Goal: Register for event/course

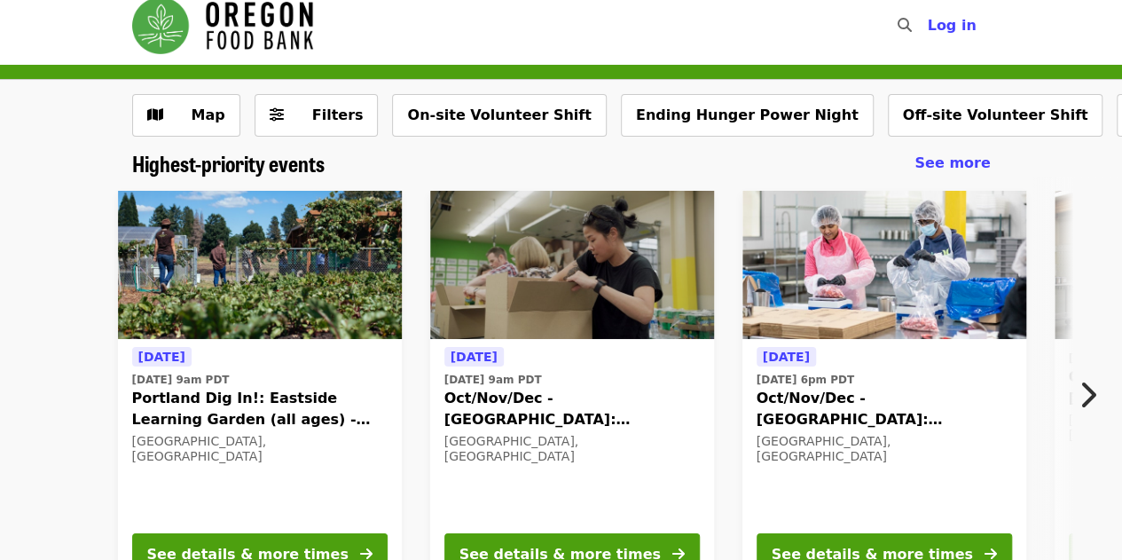
scroll to position [12, 0]
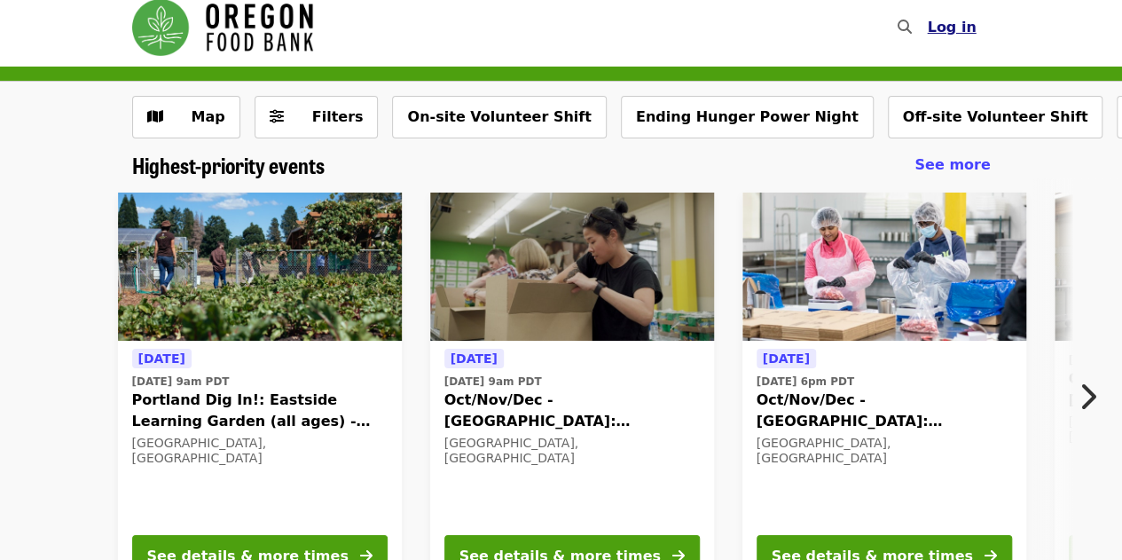
click at [954, 23] on span "Log in" at bounding box center [951, 27] width 49 height 17
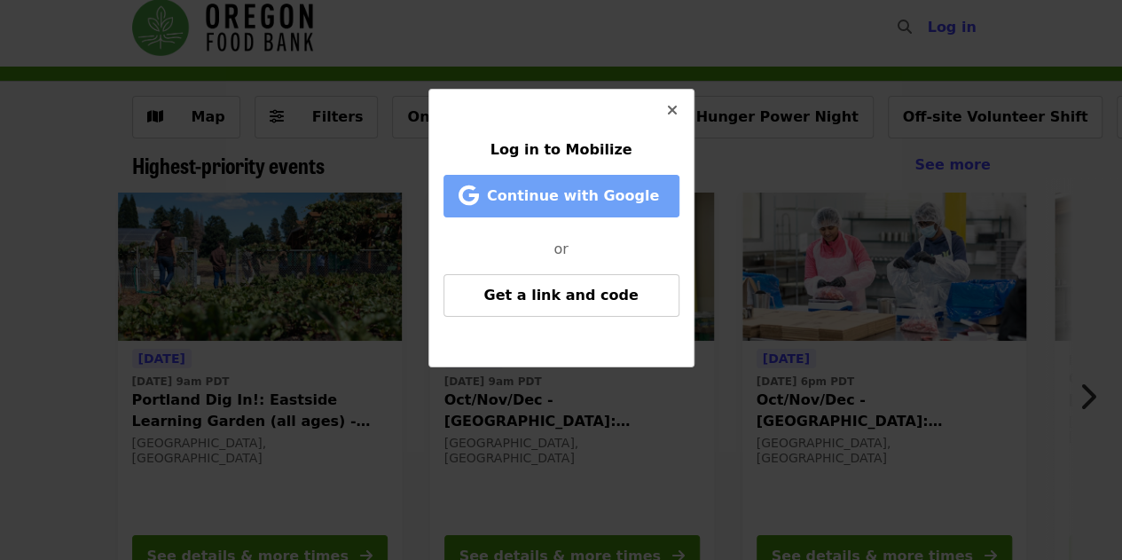
click at [530, 195] on span "Continue with Google" at bounding box center [573, 195] width 172 height 17
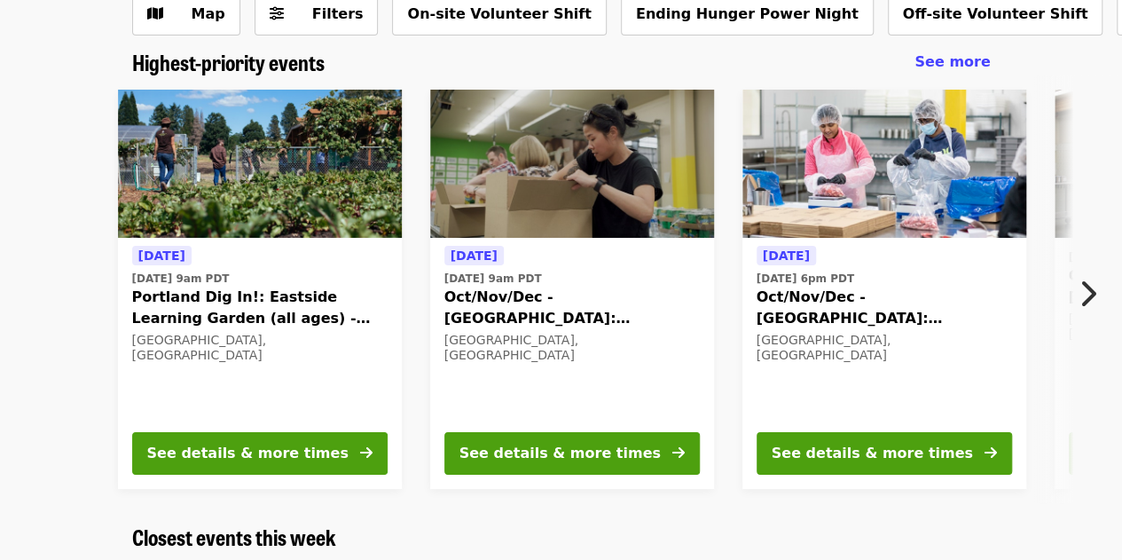
scroll to position [118, 0]
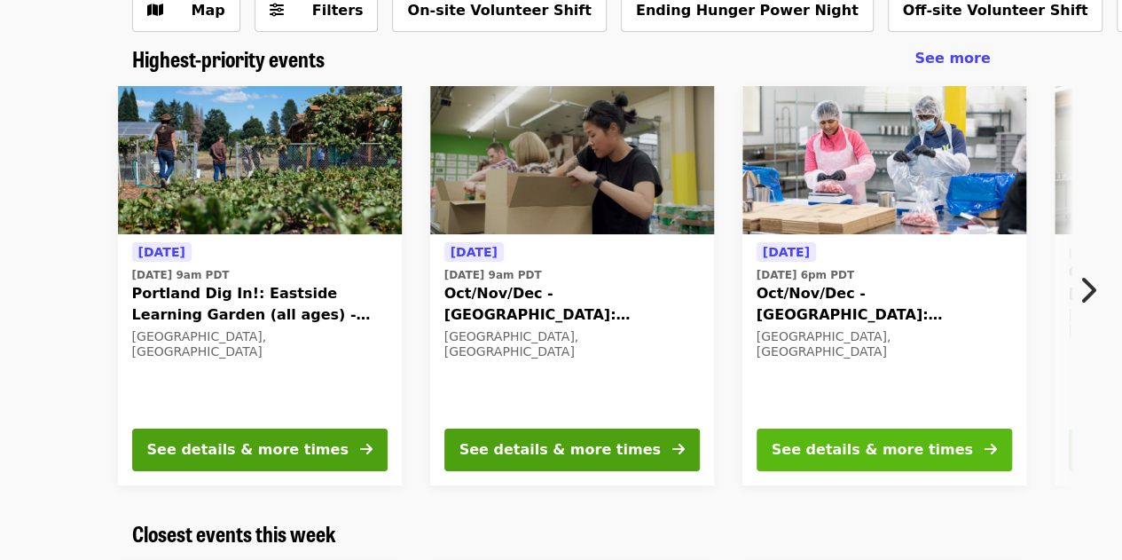
click at [949, 444] on button "See details & more times" at bounding box center [883, 449] width 255 height 43
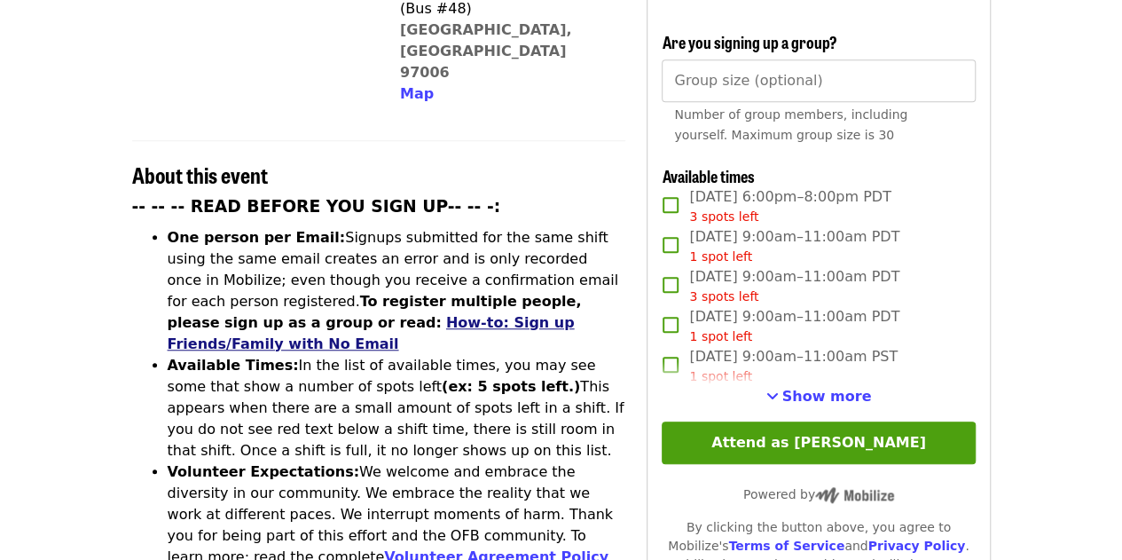
scroll to position [565, 0]
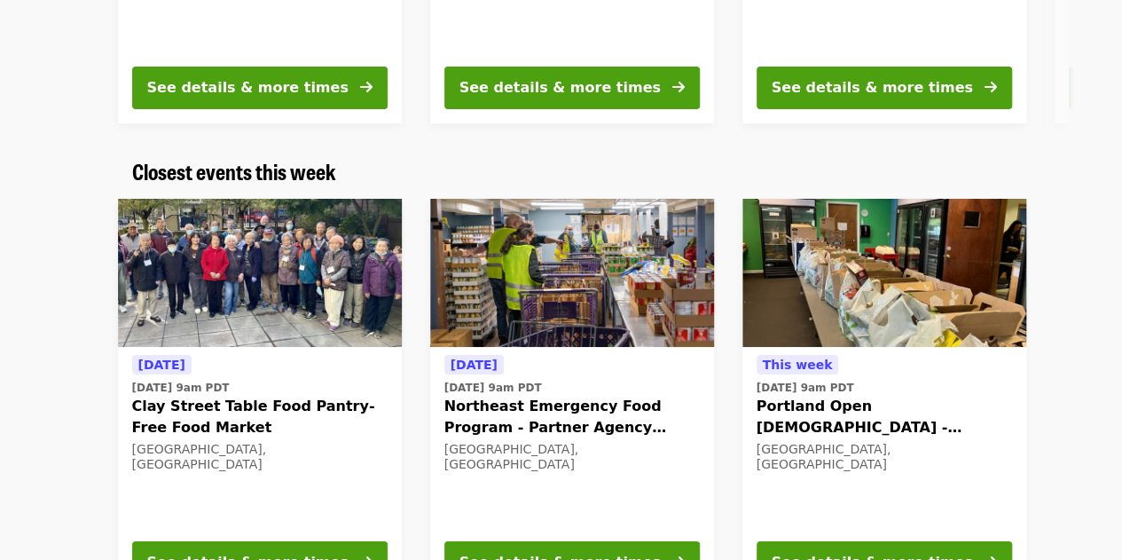
scroll to position [503, 0]
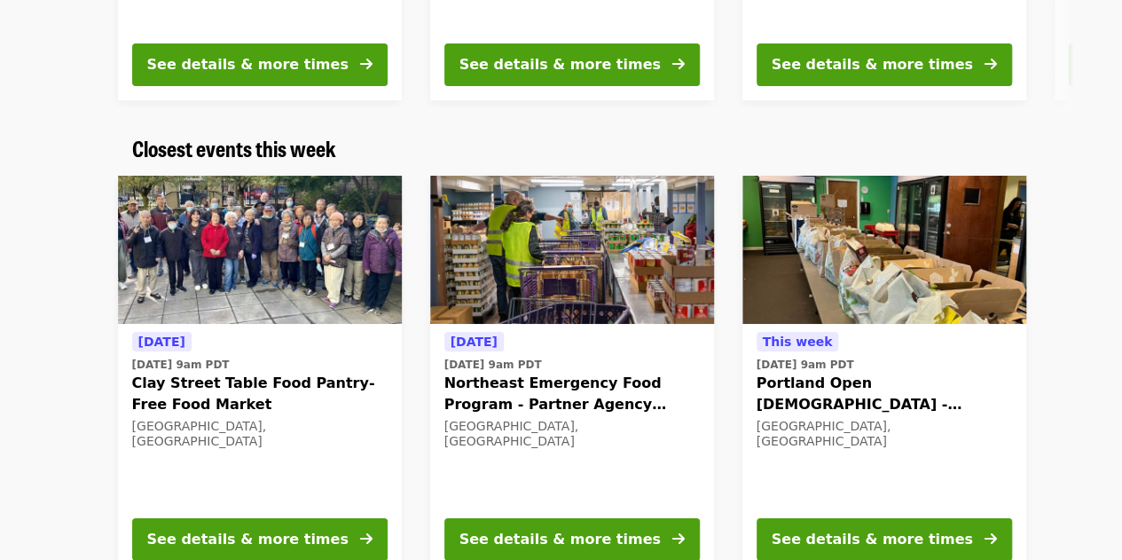
click at [170, 192] on img at bounding box center [260, 250] width 284 height 149
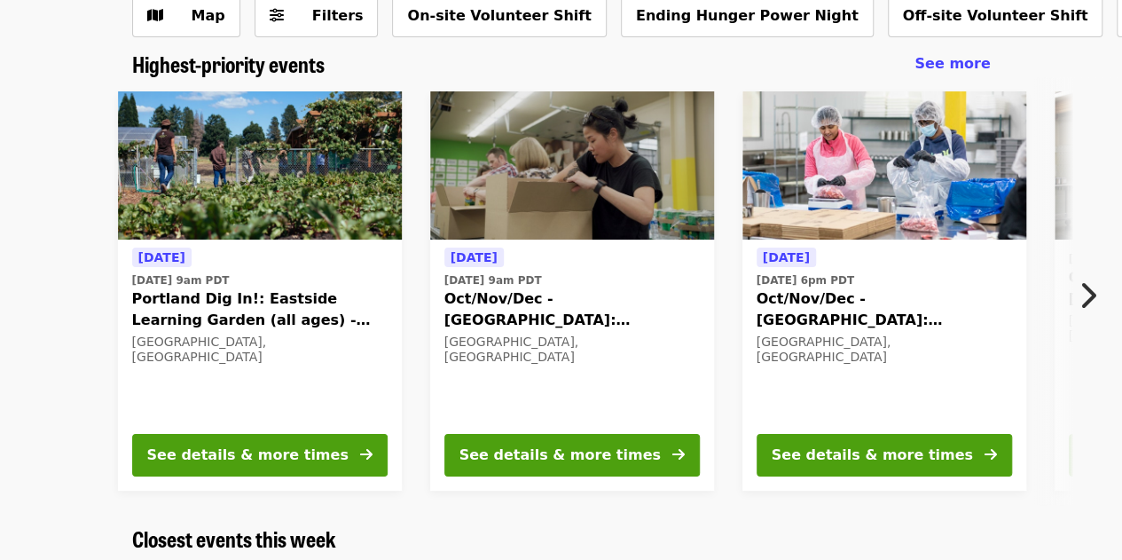
scroll to position [112, 0]
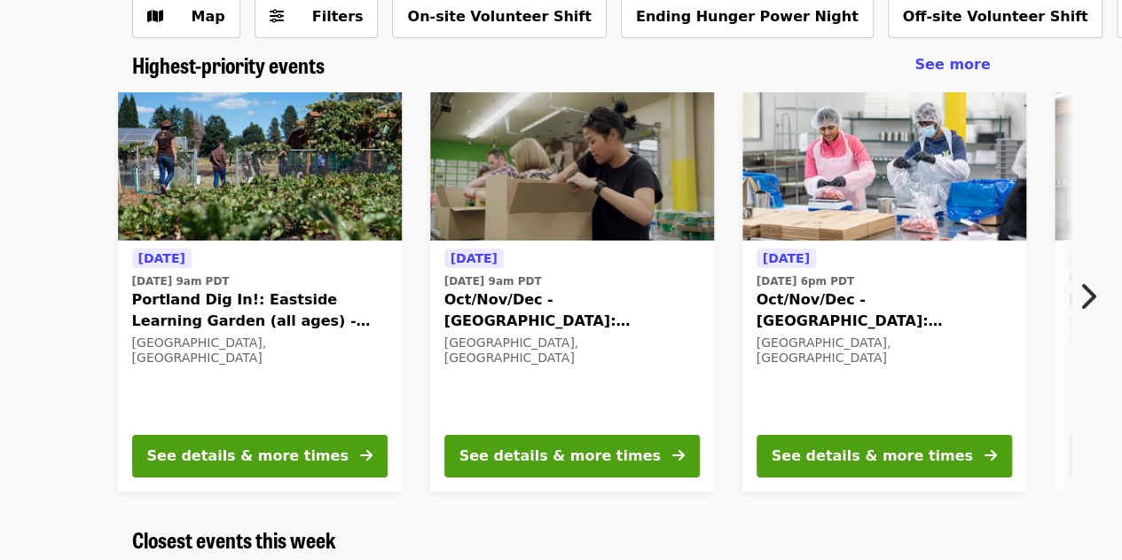
click at [1086, 296] on icon "chevron-right icon" at bounding box center [1087, 296] width 18 height 34
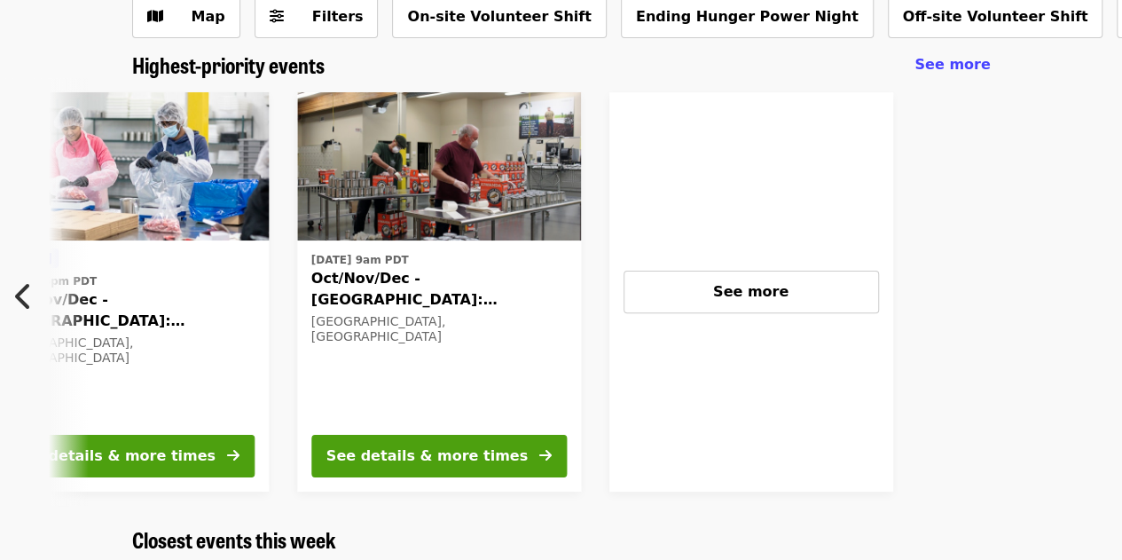
scroll to position [0, 773]
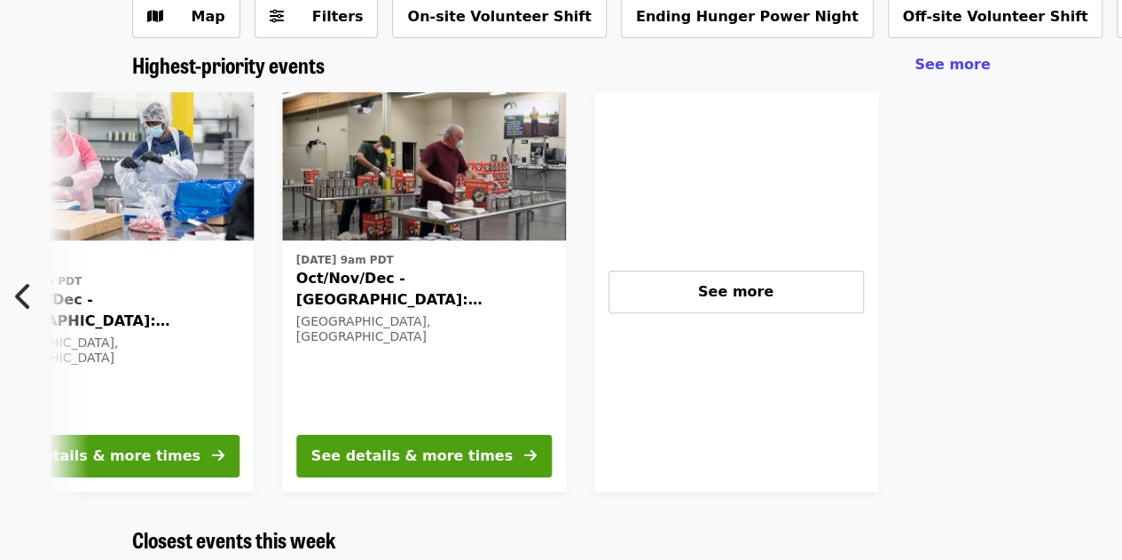
click at [22, 297] on icon "chevron-left icon" at bounding box center [24, 296] width 18 height 34
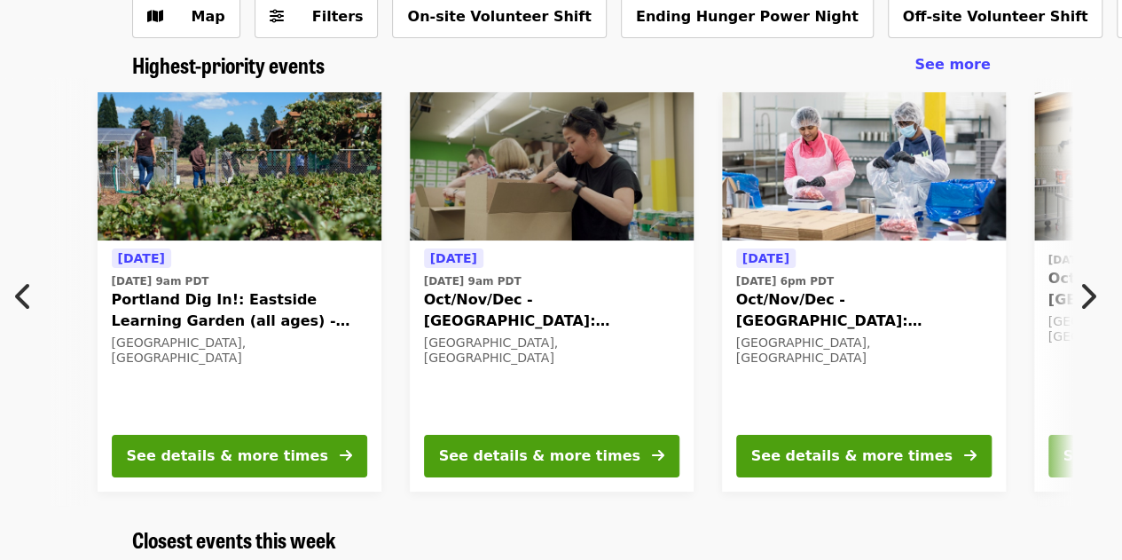
scroll to position [0, 18]
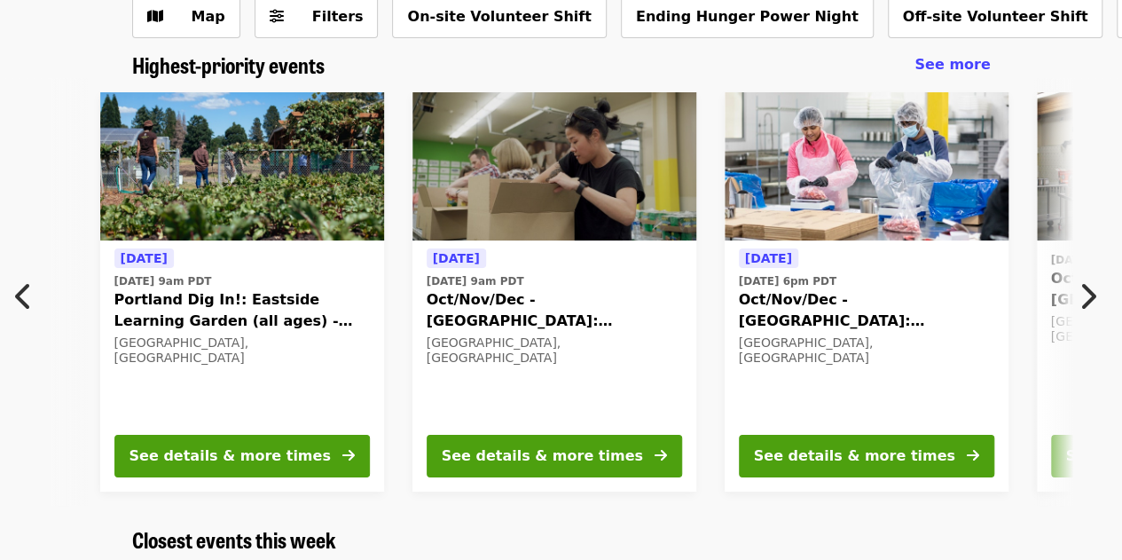
click at [22, 297] on icon "chevron-left icon" at bounding box center [24, 296] width 18 height 34
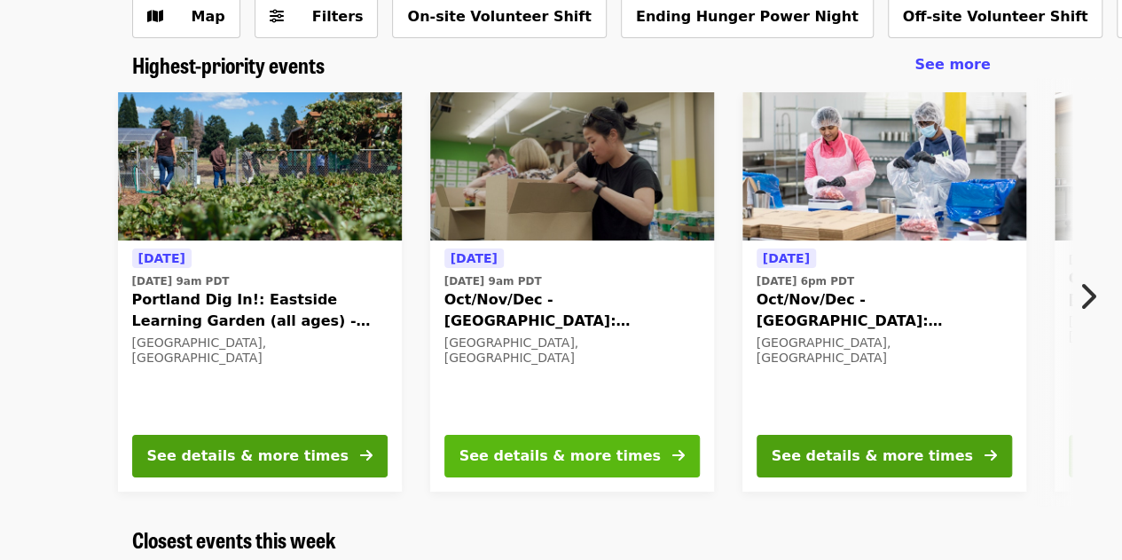
click at [622, 451] on button "See details & more times" at bounding box center [571, 456] width 255 height 43
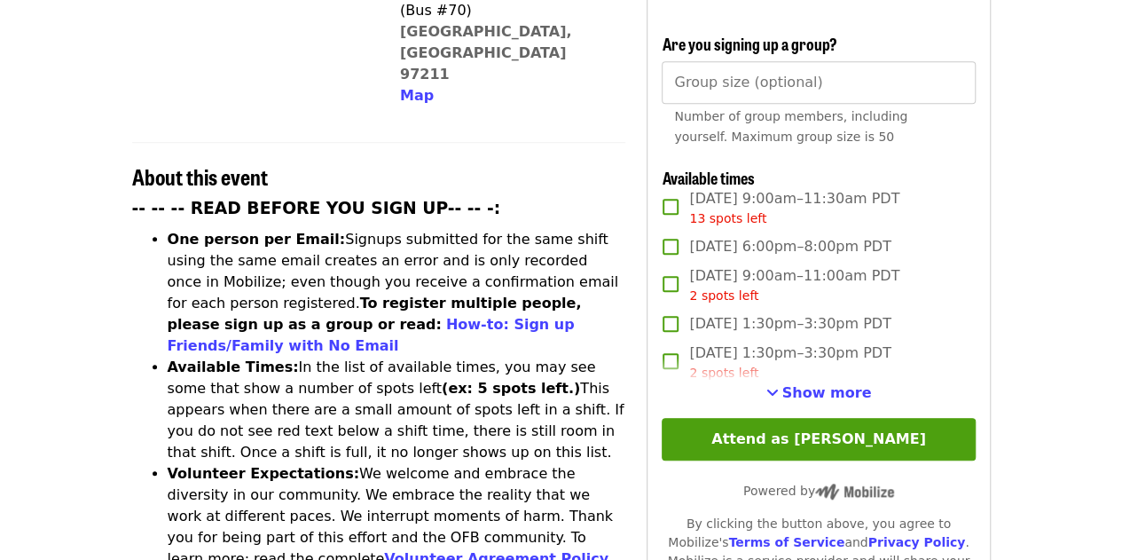
scroll to position [562, 0]
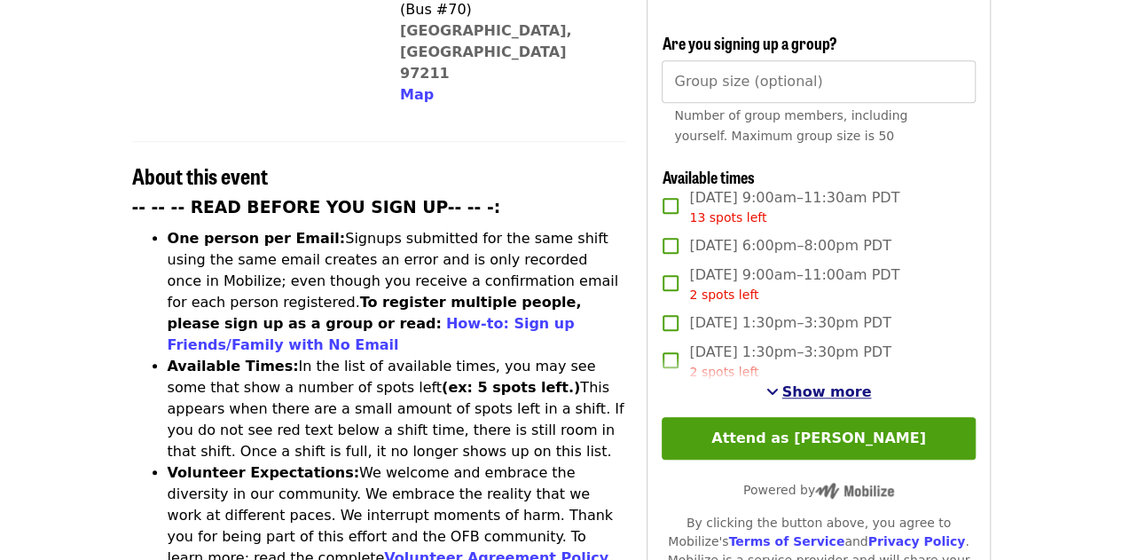
click at [779, 385] on span "See more timeslots" at bounding box center [772, 391] width 12 height 14
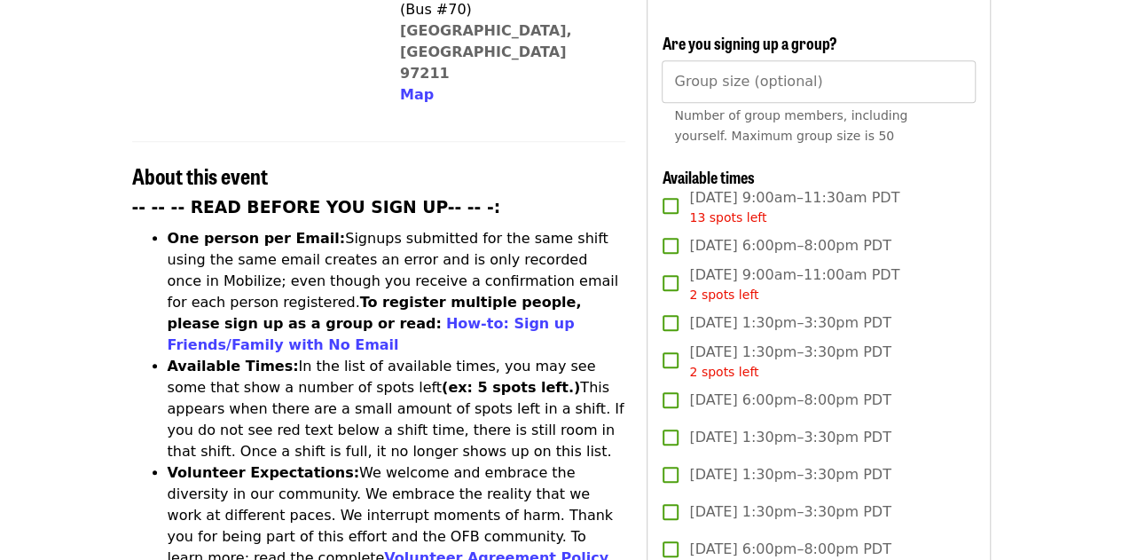
click at [702, 287] on span "2 spots left" at bounding box center [723, 294] width 69 height 14
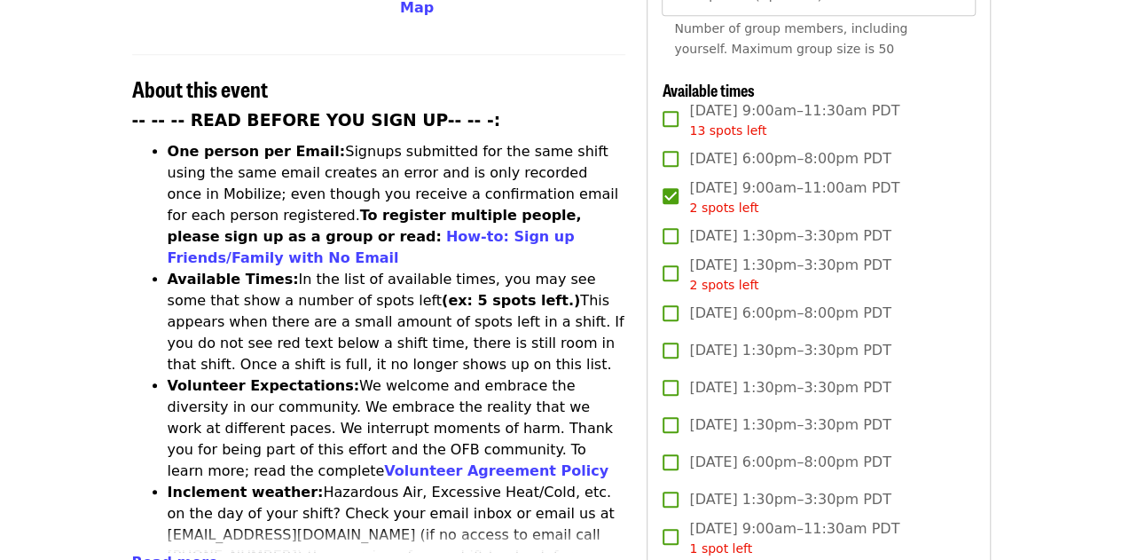
scroll to position [651, 0]
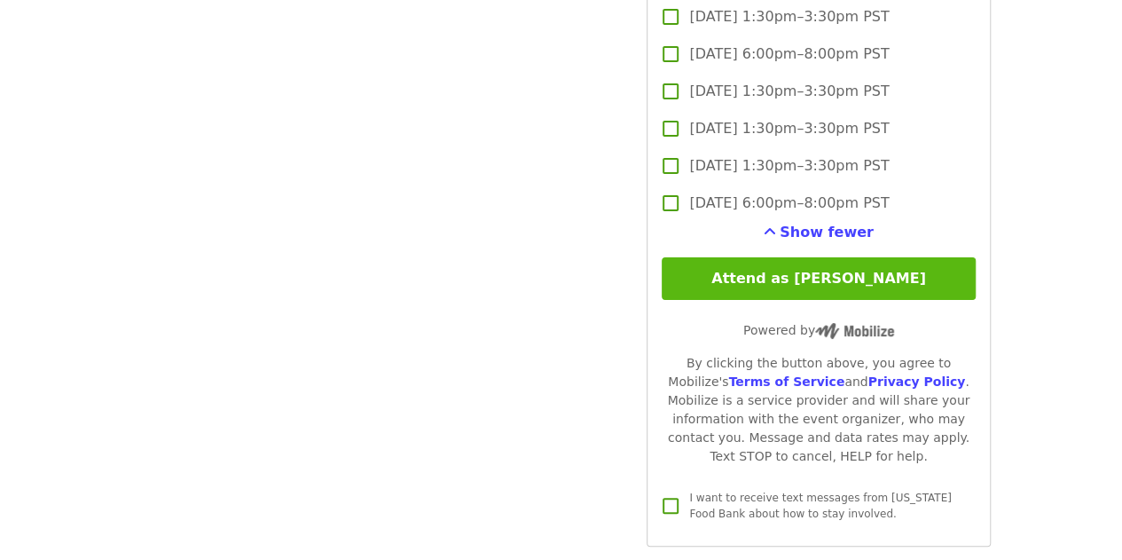
click at [707, 279] on button "Attend as Amelia" at bounding box center [818, 278] width 313 height 43
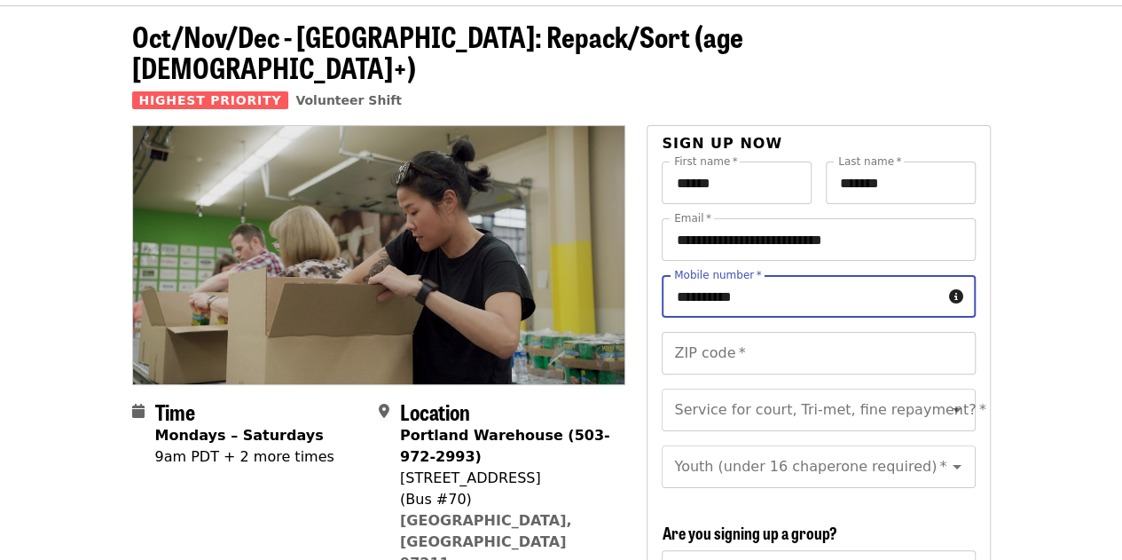
scroll to position [170, 0]
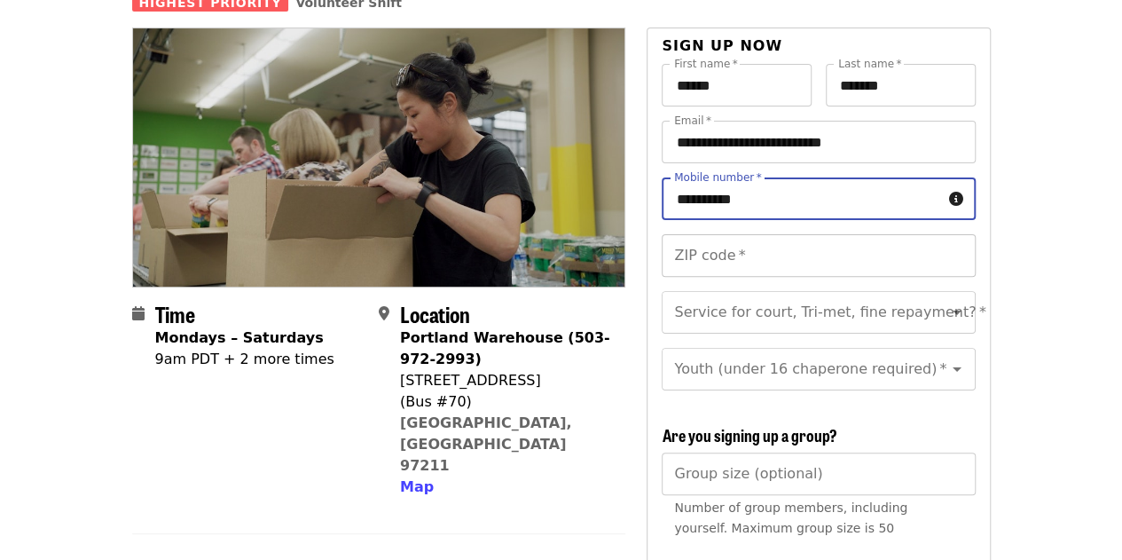
type input "**********"
click at [734, 234] on input "ZIP code   *" at bounding box center [818, 255] width 313 height 43
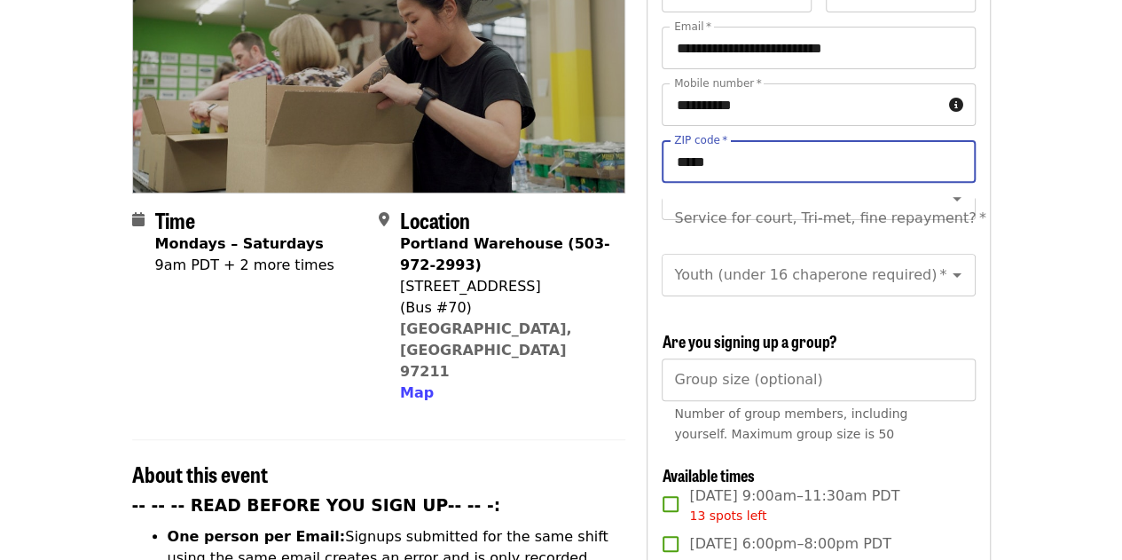
scroll to position [0, 0]
type input "*****"
click at [773, 365] on div "Group size (optional) Group size (optional) Number of group members, including …" at bounding box center [818, 404] width 313 height 93
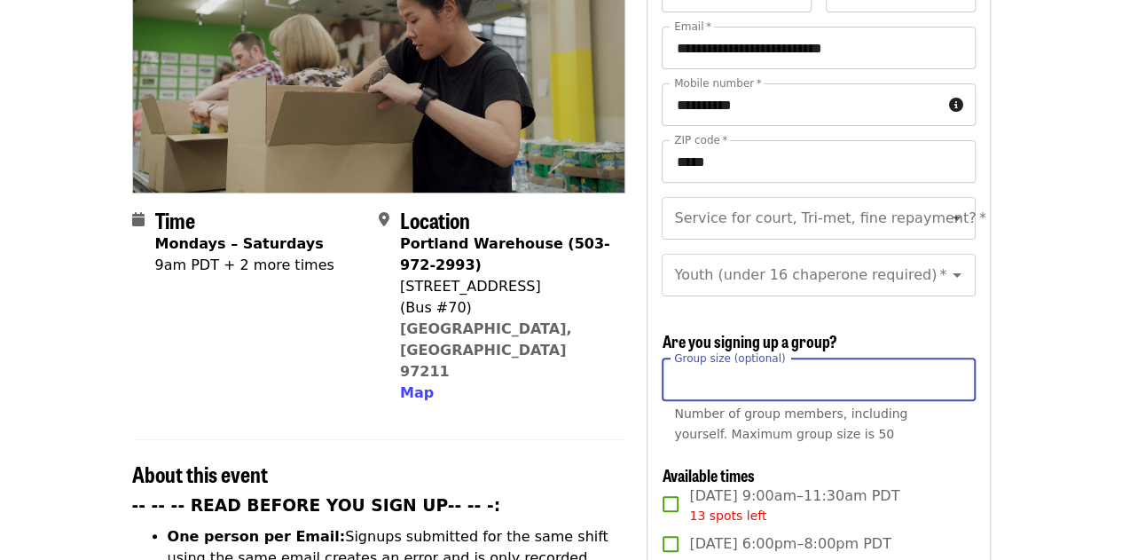
type input "*"
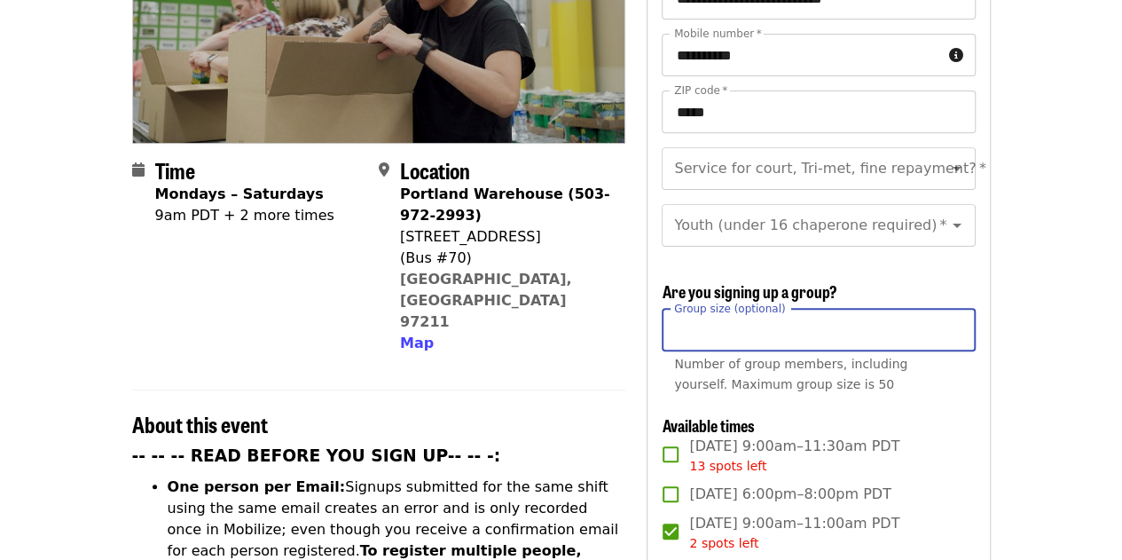
scroll to position [316, 0]
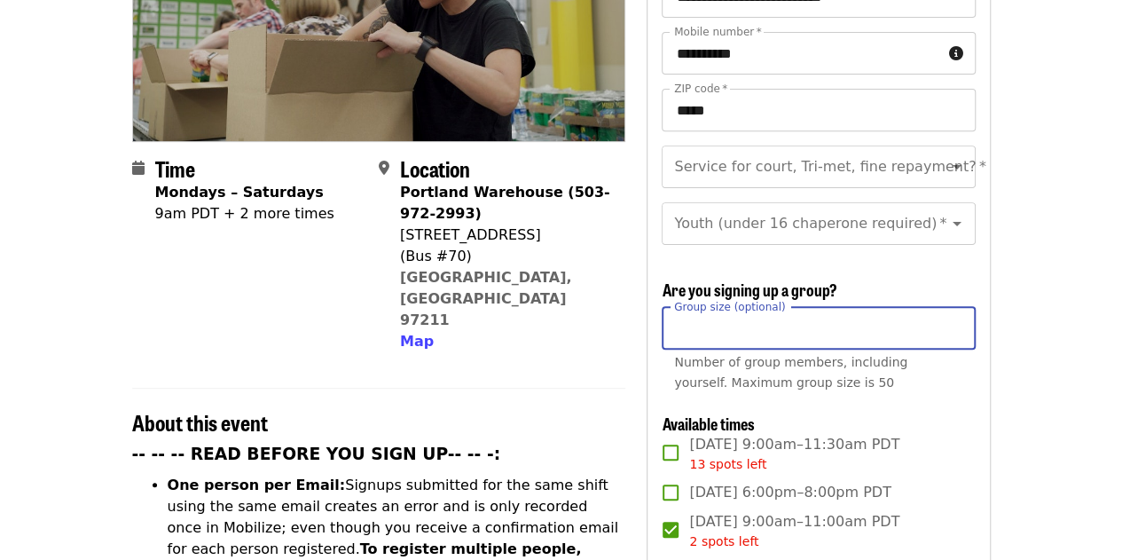
type input "*"
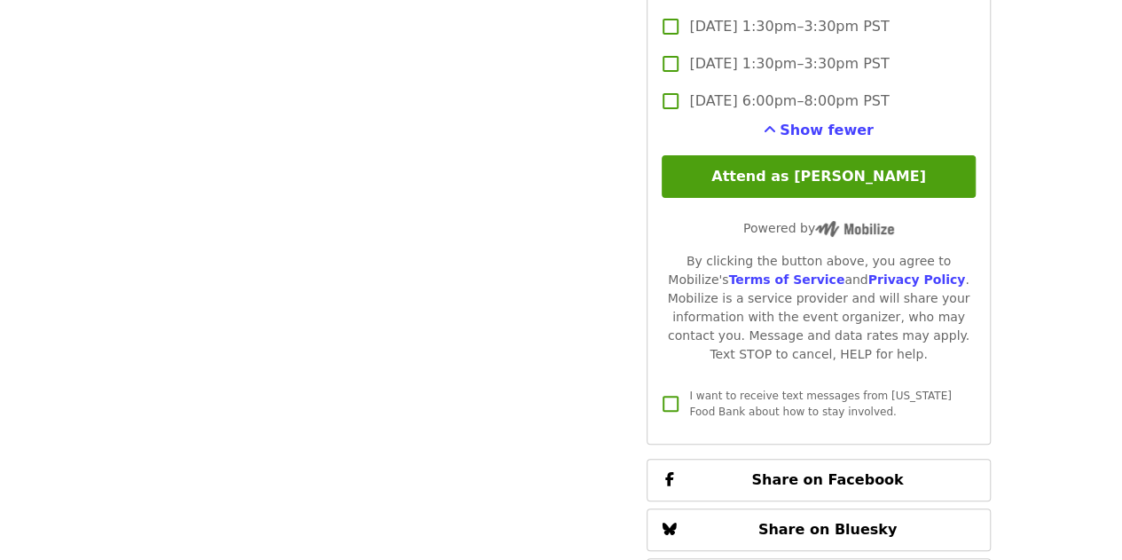
scroll to position [3404, 0]
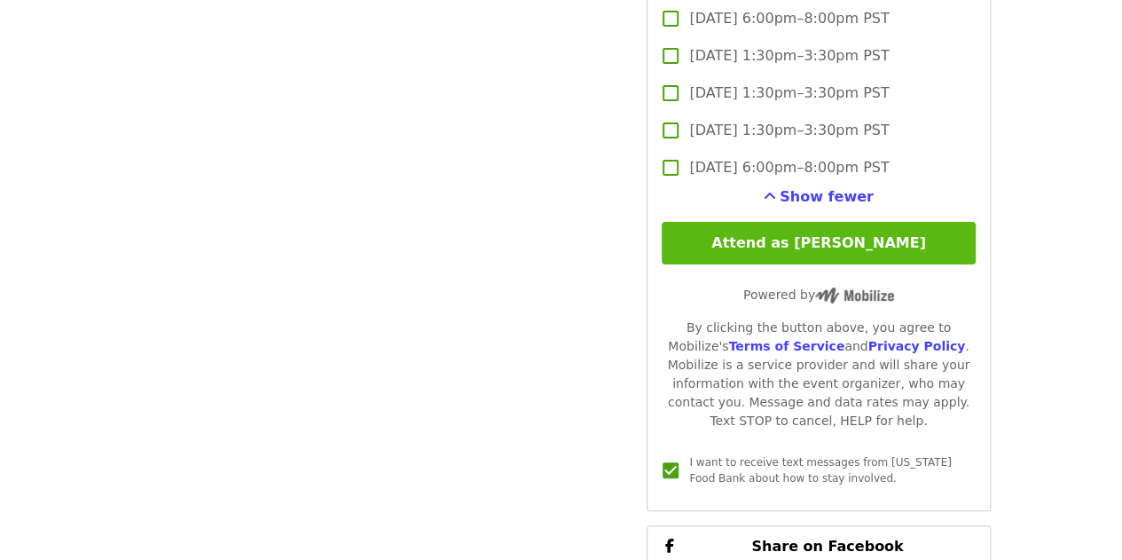
click at [767, 234] on button "Attend as Amelia" at bounding box center [818, 243] width 313 height 43
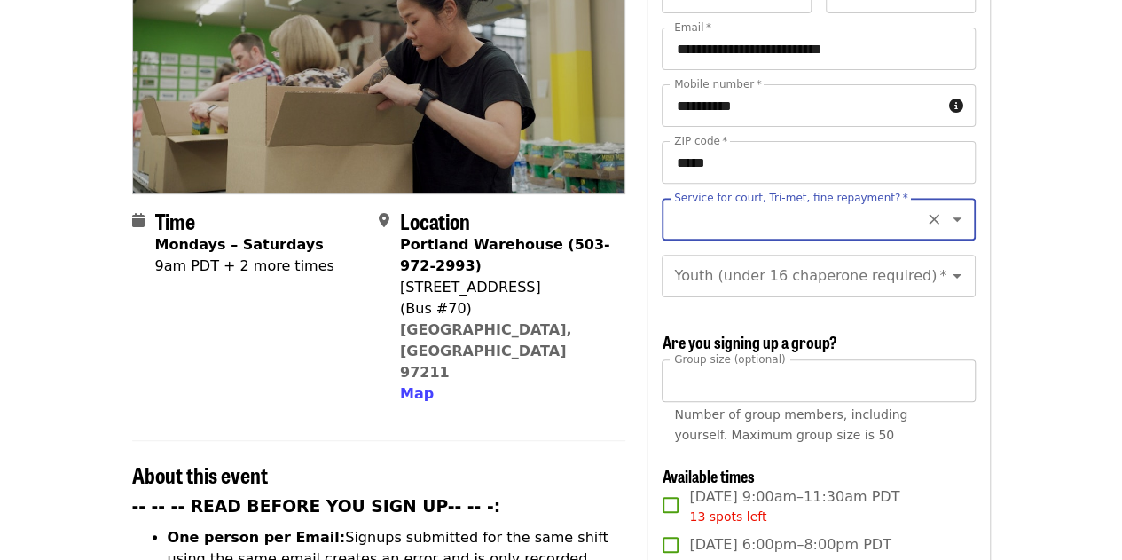
scroll to position [265, 0]
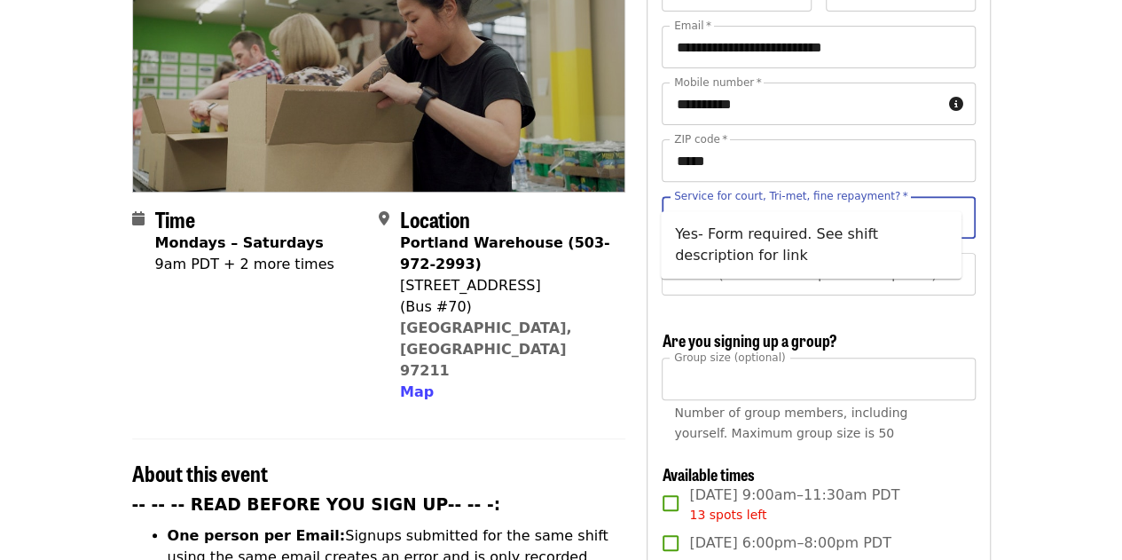
type input "*"
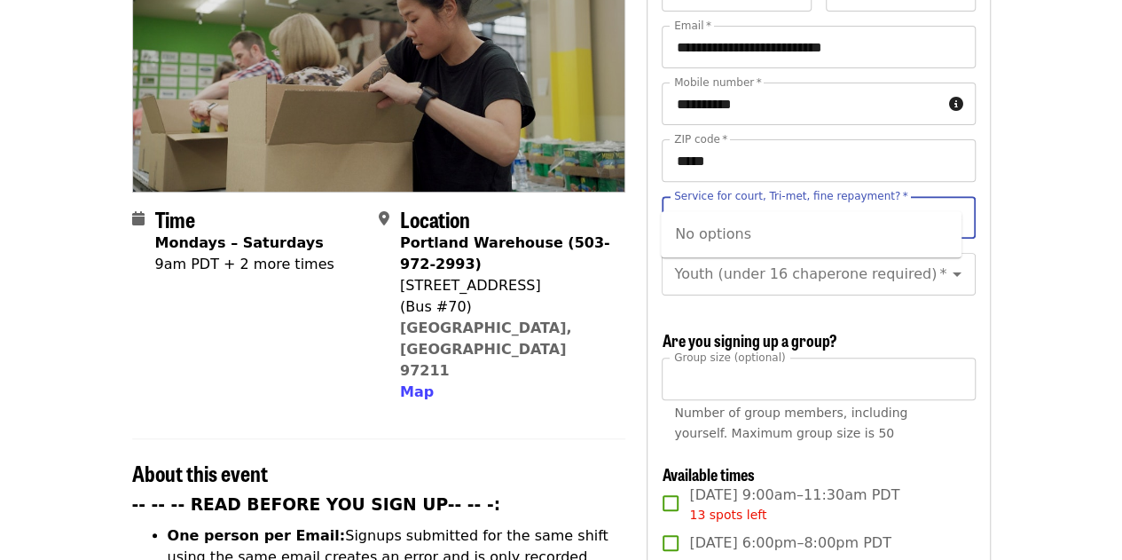
type input "*"
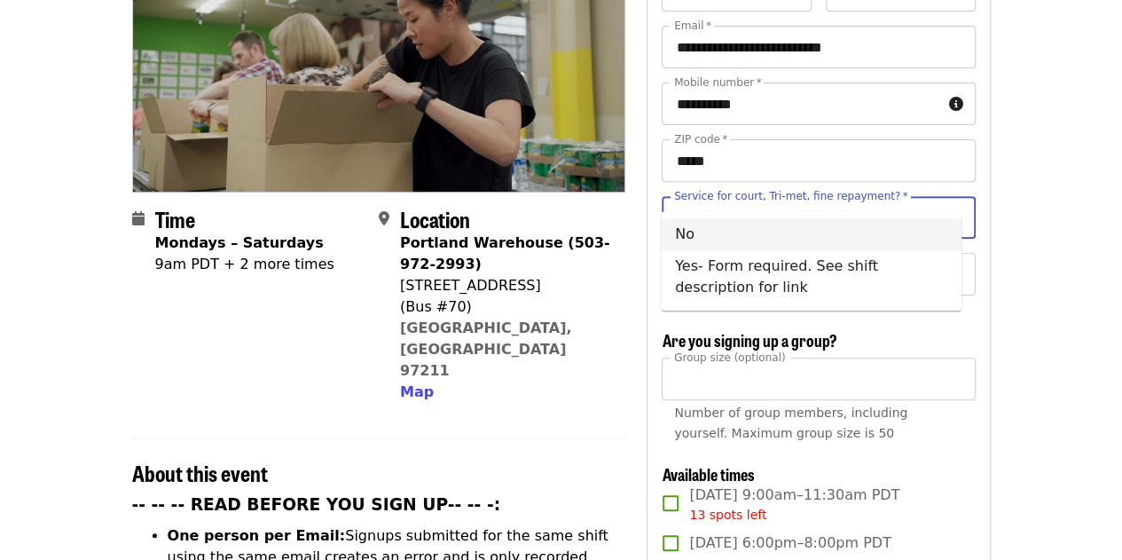
click at [727, 235] on li "No" at bounding box center [811, 234] width 301 height 32
type input "**"
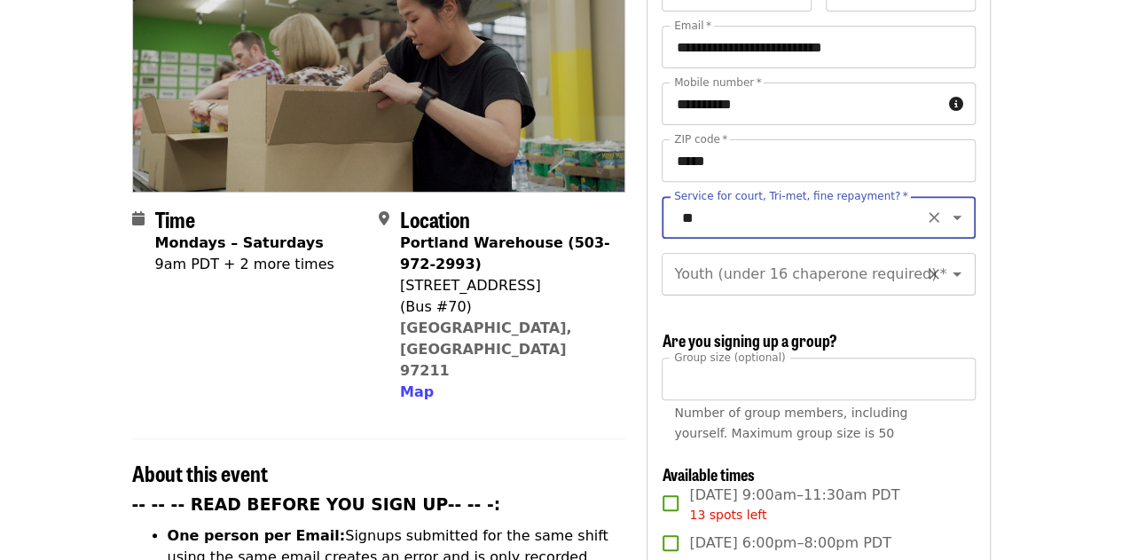
scroll to position [20, 0]
click at [788, 263] on div "Youth (under 16 chaperone required) *" at bounding box center [818, 274] width 313 height 43
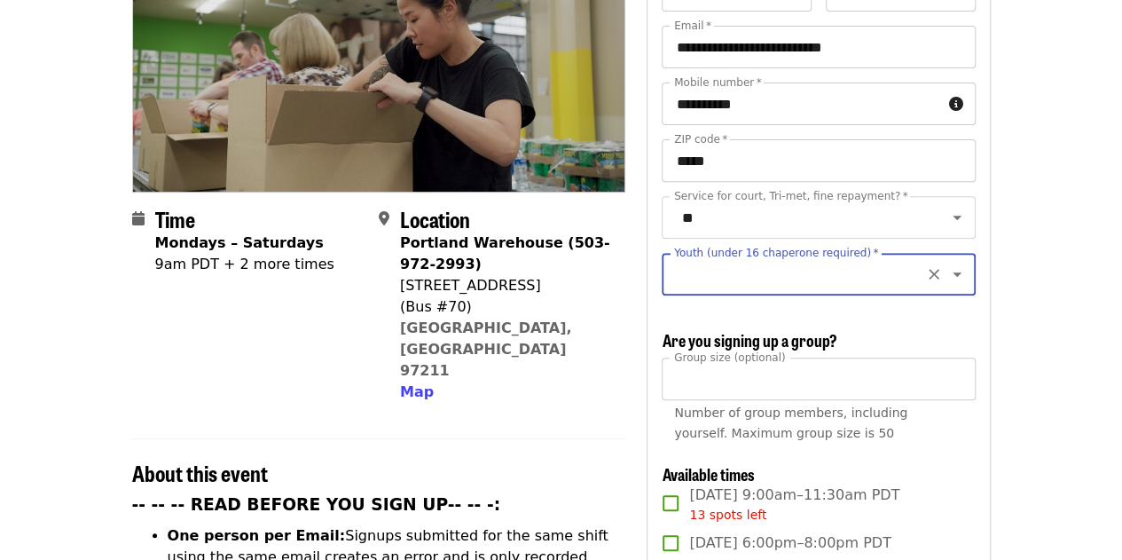
scroll to position [0, 0]
type input "*"
type input "***"
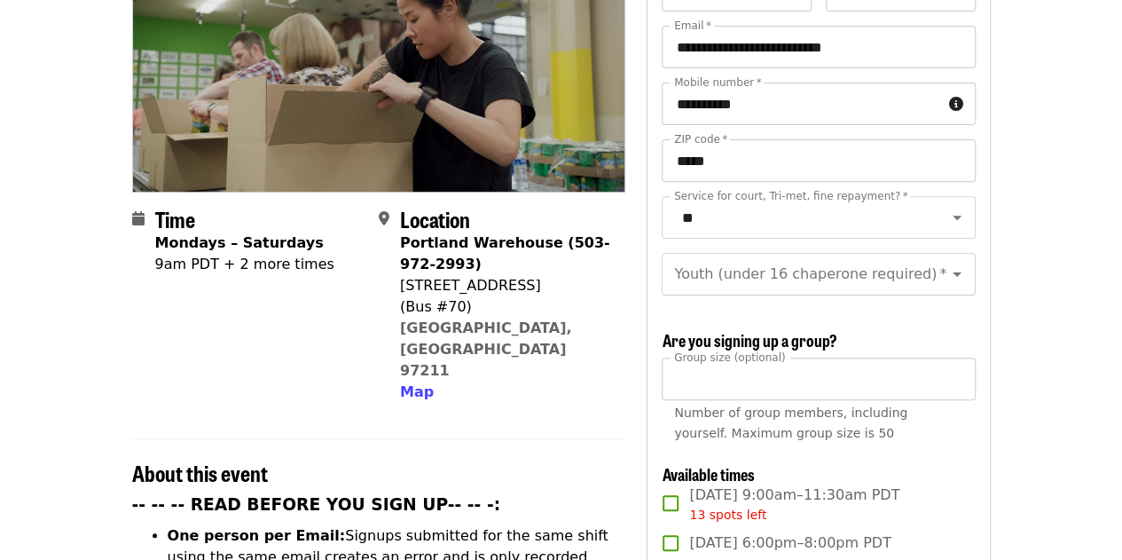
drag, startPoint x: 1071, startPoint y: 400, endPoint x: 729, endPoint y: 327, distance: 350.0
click at [729, 328] on span "Are you signing up a group?" at bounding box center [749, 339] width 175 height 23
click at [894, 257] on input "Youth (under 16 chaperone required)   *" at bounding box center [796, 274] width 241 height 34
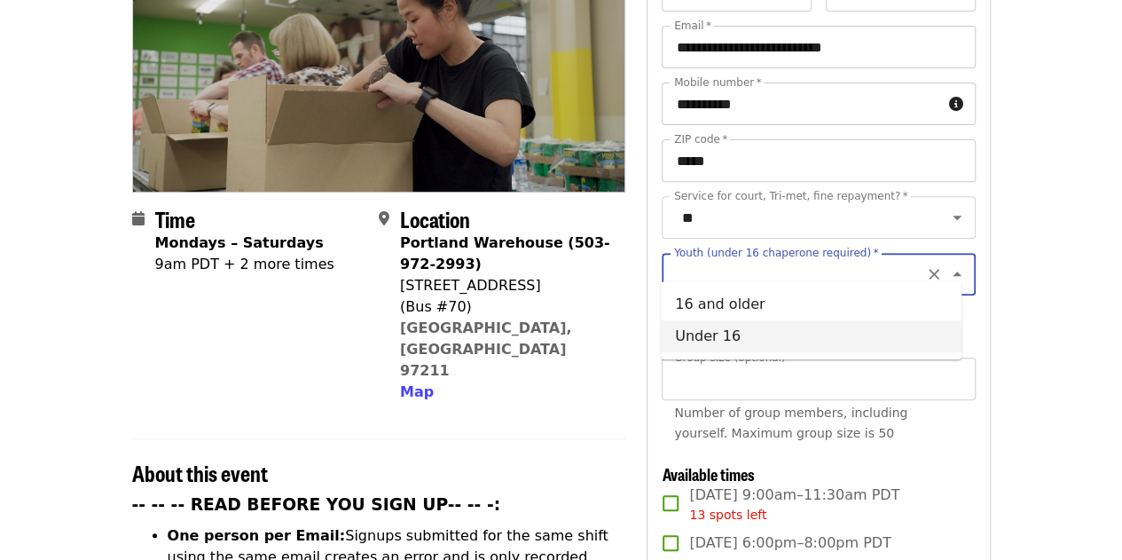
click at [739, 337] on li "Under 16" at bounding box center [811, 336] width 301 height 32
type input "********"
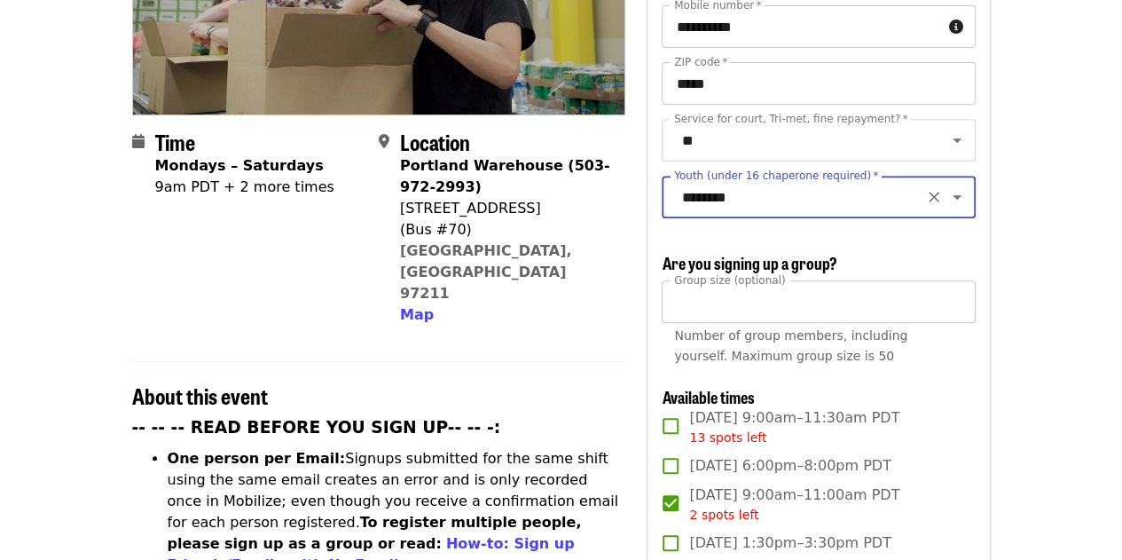
scroll to position [395, 0]
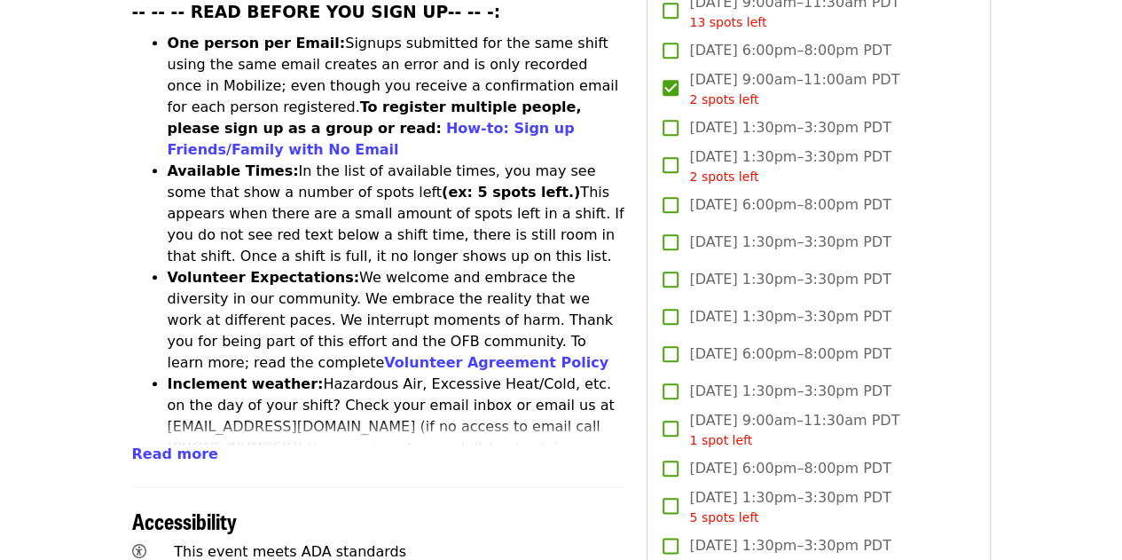
scroll to position [758, 0]
click at [153, 444] on span "Read more" at bounding box center [175, 452] width 86 height 17
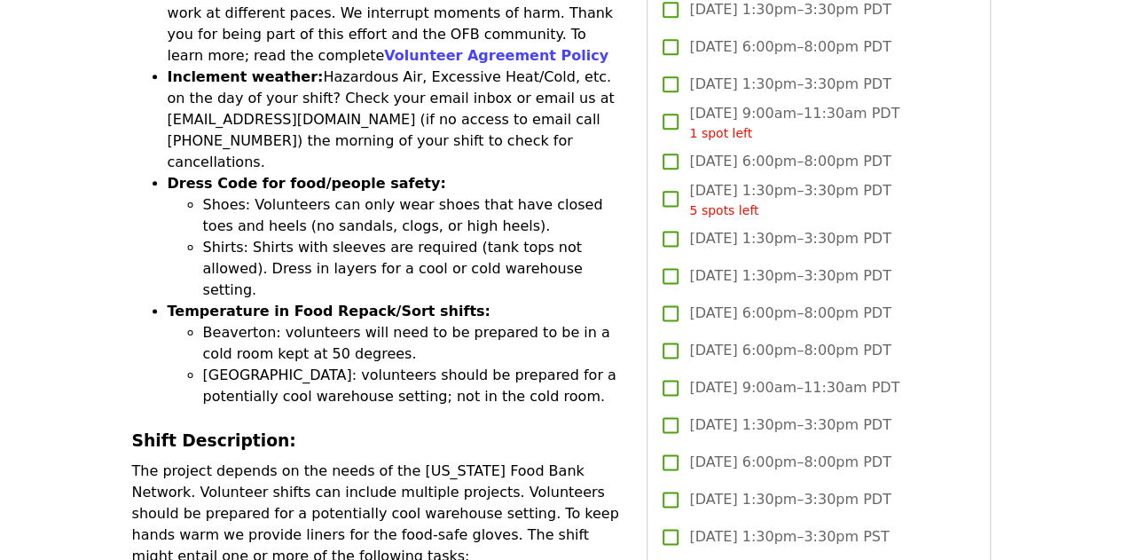
scroll to position [1135, 0]
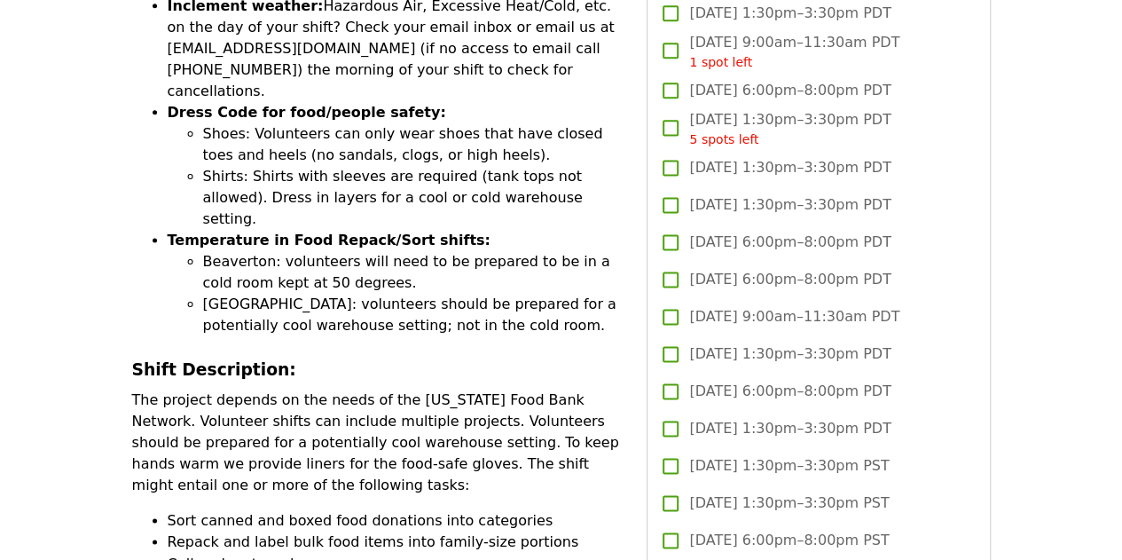
click at [747, 290] on label "Wed, Oct 29, 6:00pm–8:00pm PDT" at bounding box center [806, 279] width 309 height 37
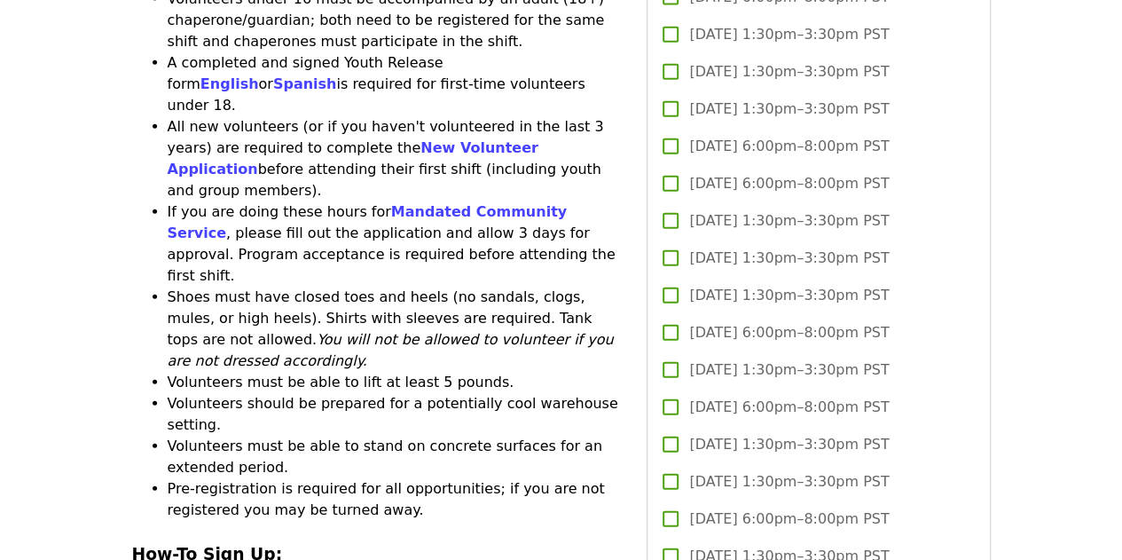
scroll to position [2058, 0]
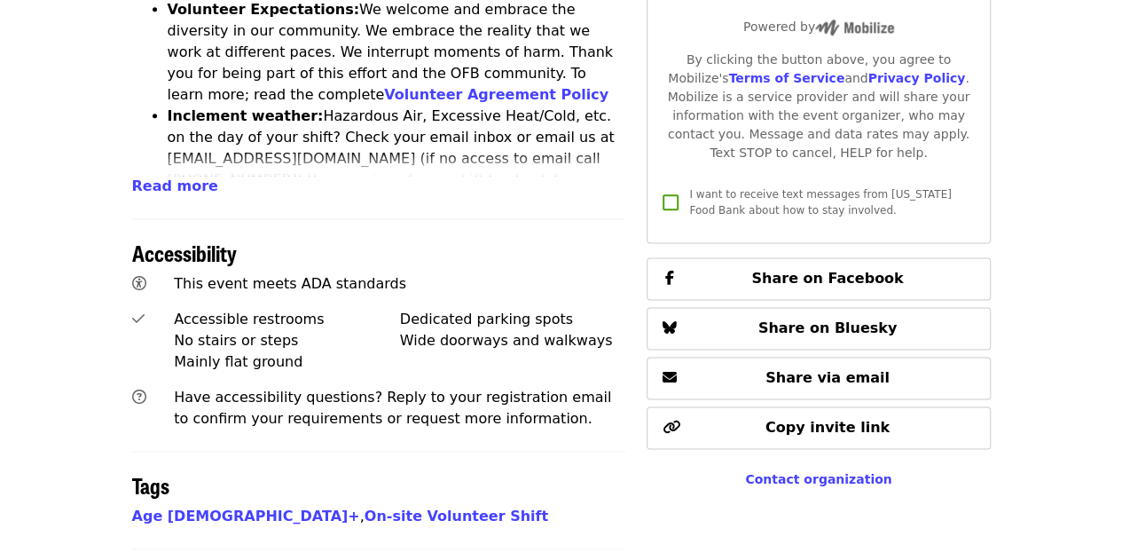
scroll to position [1029, 0]
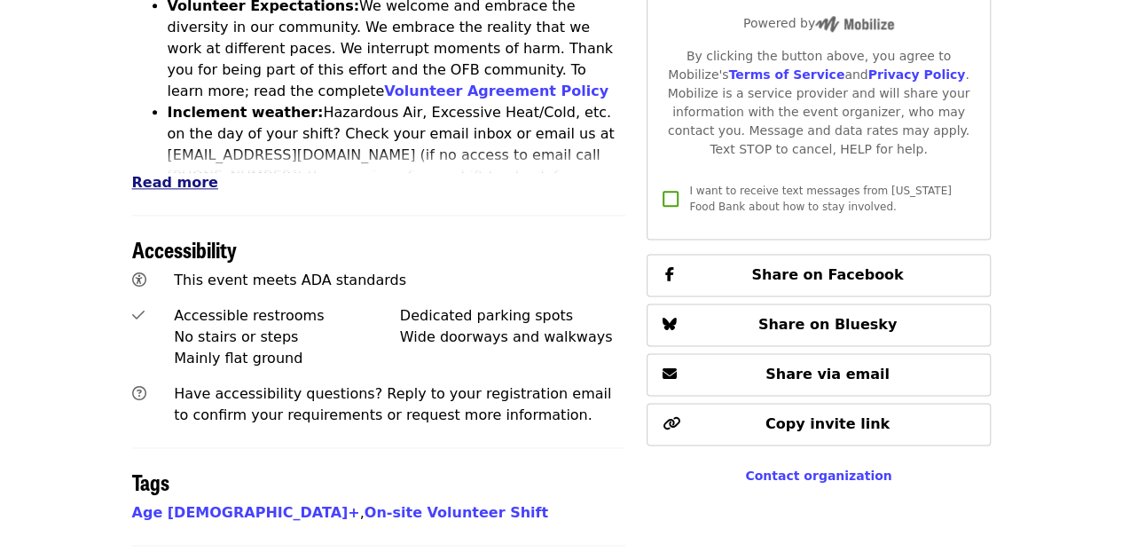
click at [169, 174] on span "Read more" at bounding box center [175, 182] width 86 height 17
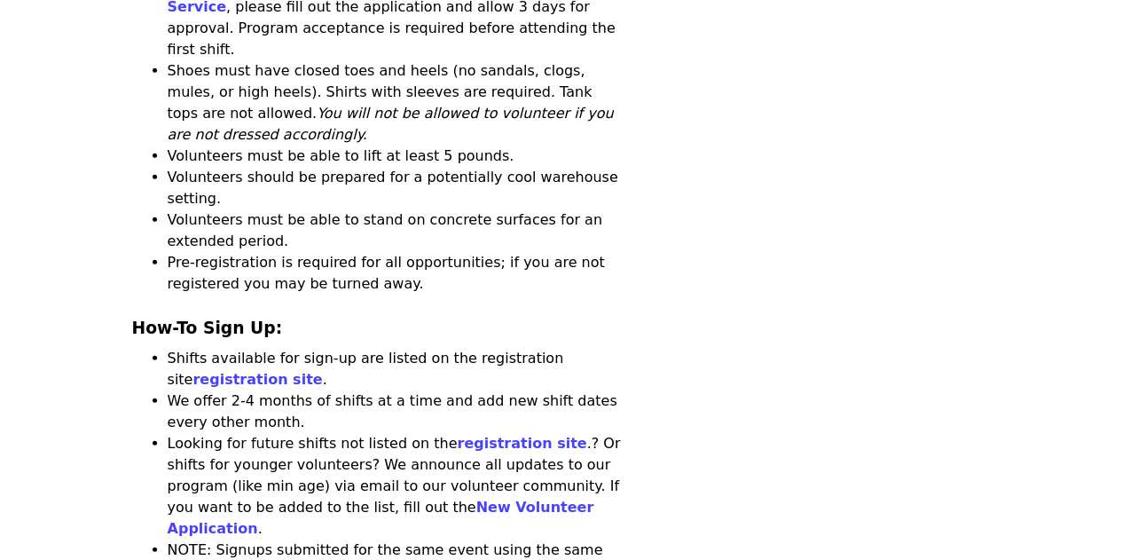
scroll to position [2309, 0]
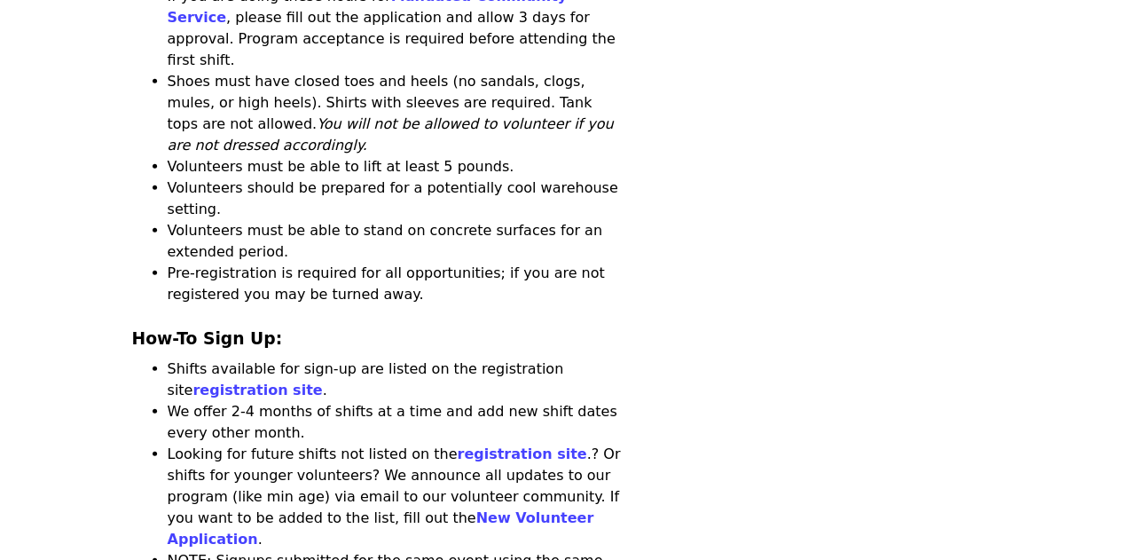
click at [586, 358] on li "Shifts available for sign-up are listed on the registration site registration s…" at bounding box center [397, 379] width 459 height 43
click at [322, 381] on link "registration site" at bounding box center [256, 389] width 129 height 17
